Goal: Information Seeking & Learning: Check status

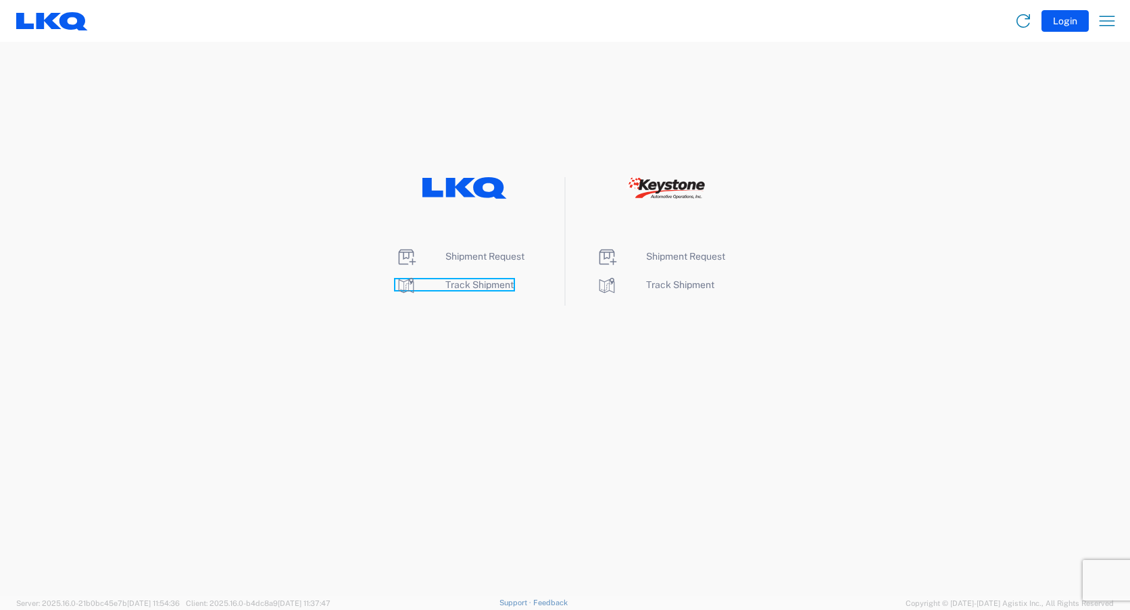
click at [485, 287] on span "Track Shipment" at bounding box center [480, 284] width 68 height 11
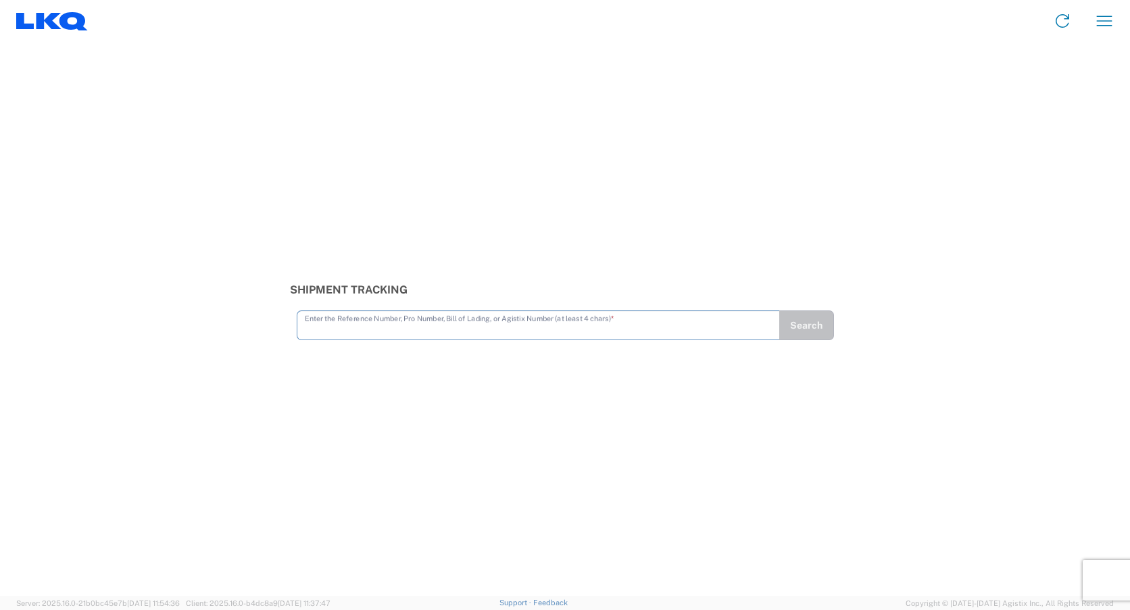
click at [499, 333] on input "text" at bounding box center [538, 324] width 467 height 24
type input "56163982"
click at [811, 324] on button "Search" at bounding box center [806, 325] width 55 height 30
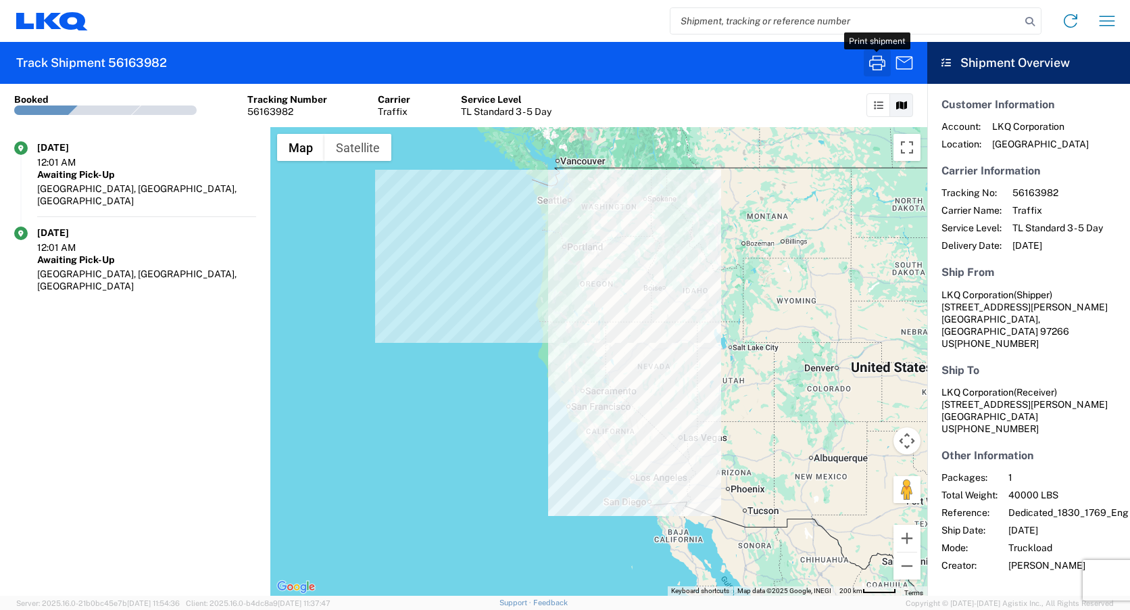
click at [883, 64] on icon "button" at bounding box center [878, 63] width 22 height 22
